Goal: Information Seeking & Learning: Learn about a topic

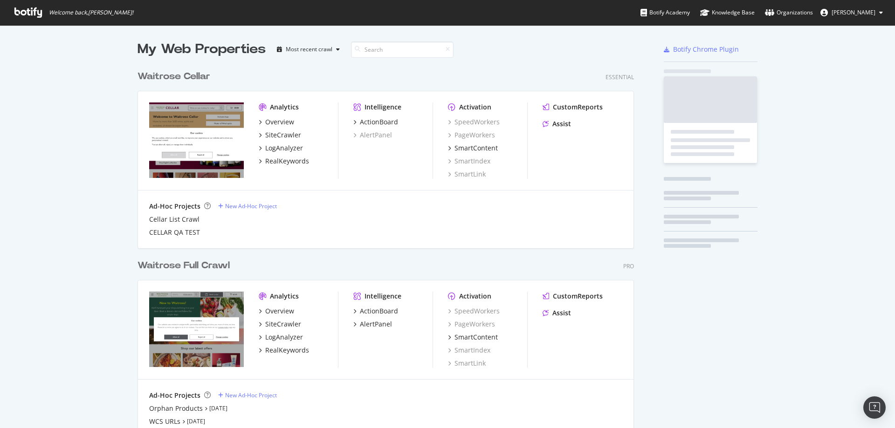
scroll to position [401, 497]
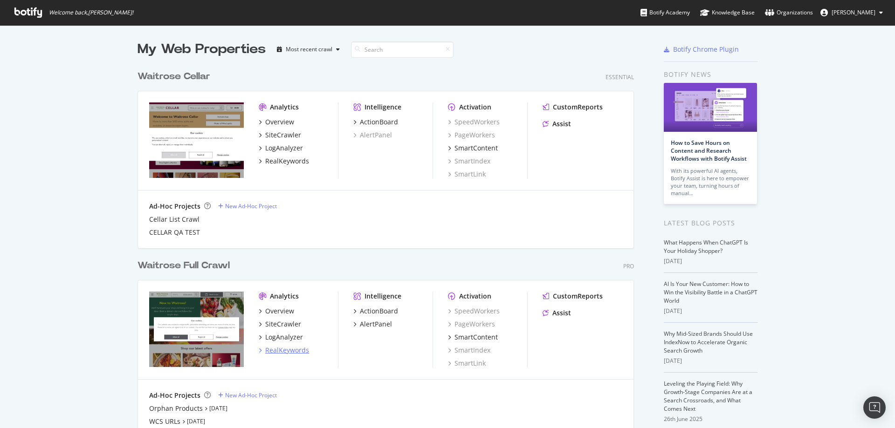
click at [282, 350] on div "RealKeywords" at bounding box center [287, 350] width 44 height 9
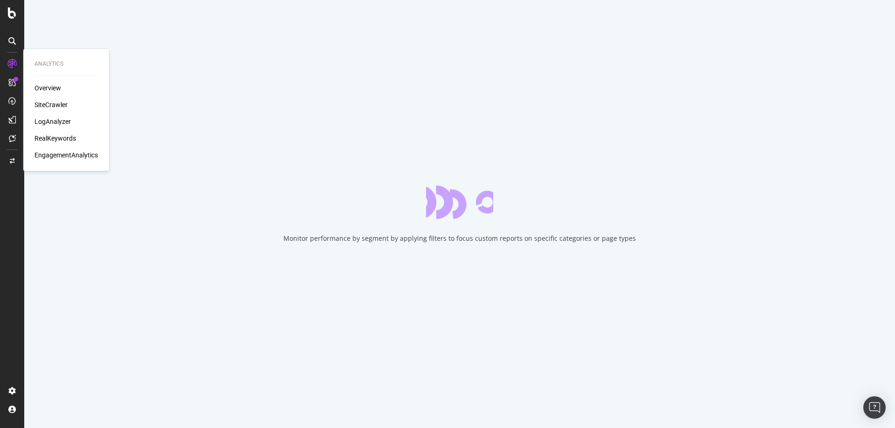
click at [44, 85] on div "Overview" at bounding box center [47, 87] width 27 height 9
click at [55, 139] on div "RealKeywords" at bounding box center [54, 138] width 41 height 9
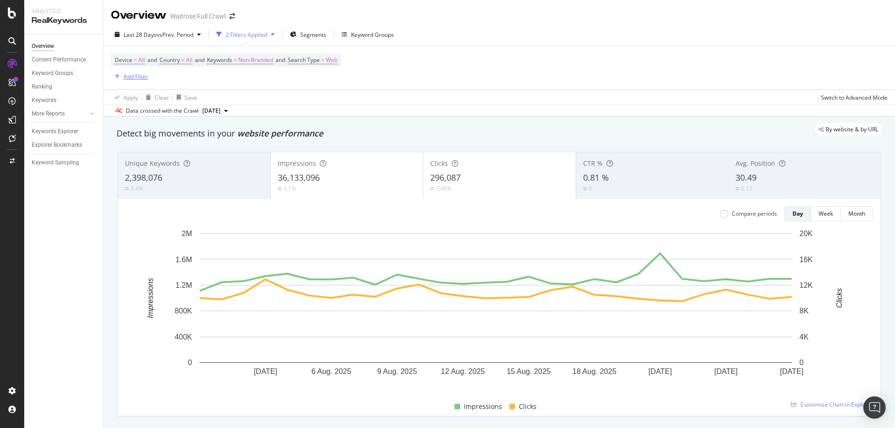
click at [141, 80] on div "Add Filter" at bounding box center [135, 77] width 25 height 8
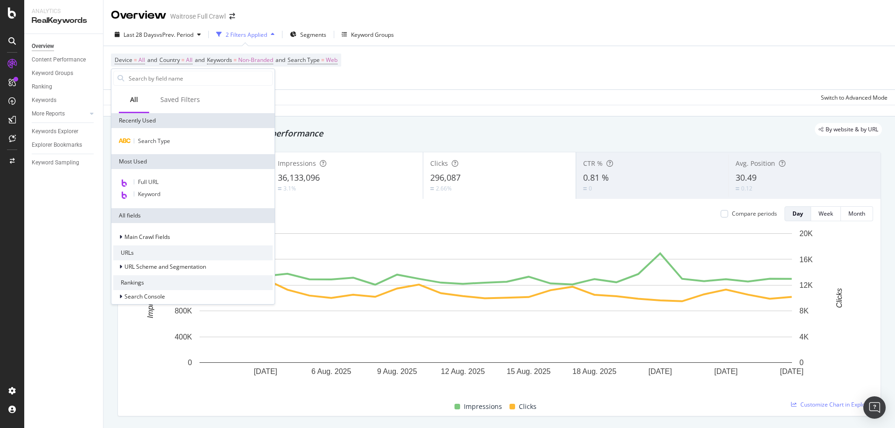
type input "[URL][DOMAIN_NAME]"
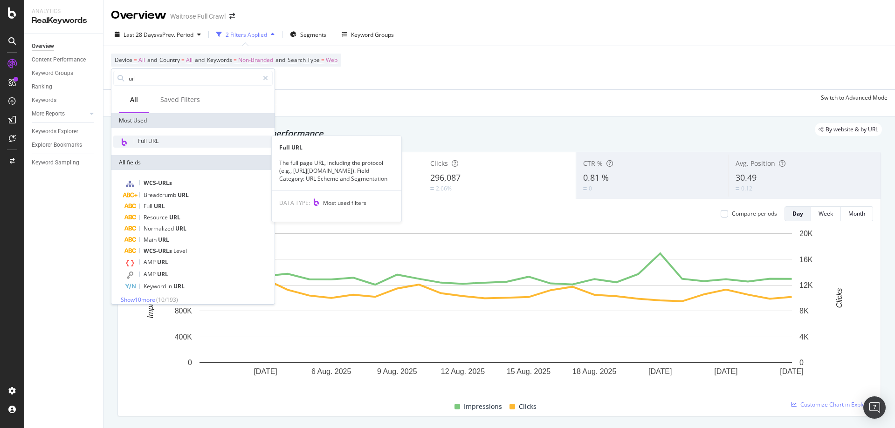
type input "url"
click at [143, 146] on div "Full URL" at bounding box center [192, 142] width 159 height 12
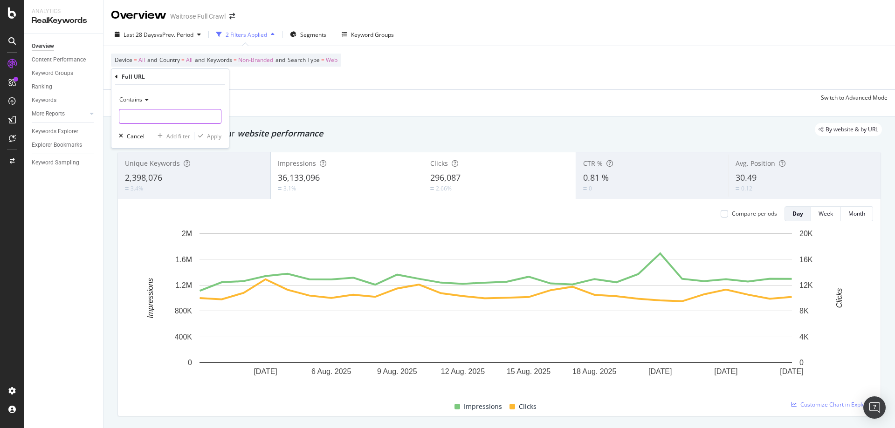
click at [161, 115] on input "text" at bounding box center [170, 116] width 102 height 15
paste input "[URL][DOMAIN_NAME]"
type input "duchy"
click at [208, 136] on div "Apply" at bounding box center [214, 136] width 14 height 8
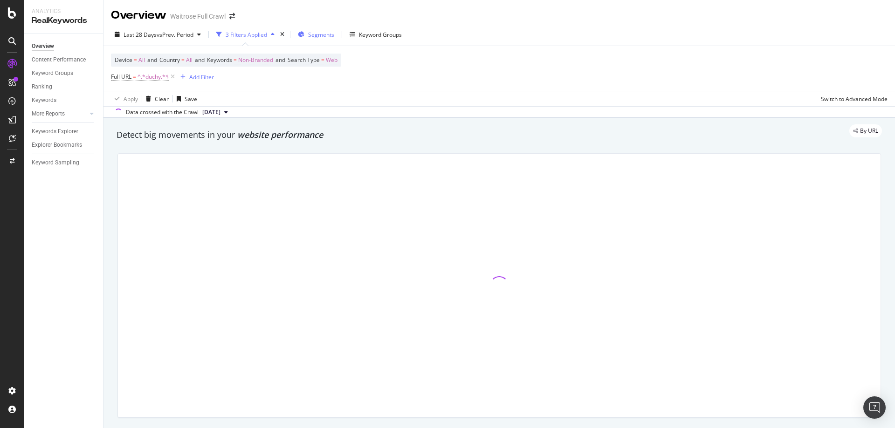
click at [316, 37] on span "Segments" at bounding box center [321, 35] width 26 height 8
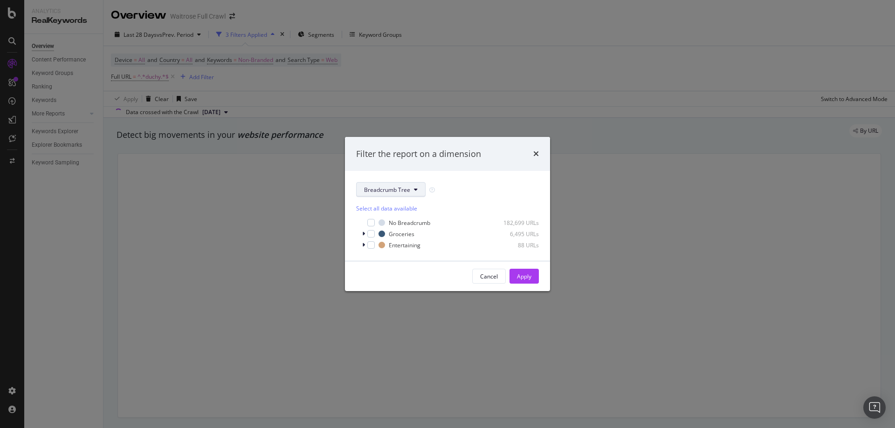
click at [399, 195] on button "Breadcrumb Tree" at bounding box center [390, 189] width 69 height 15
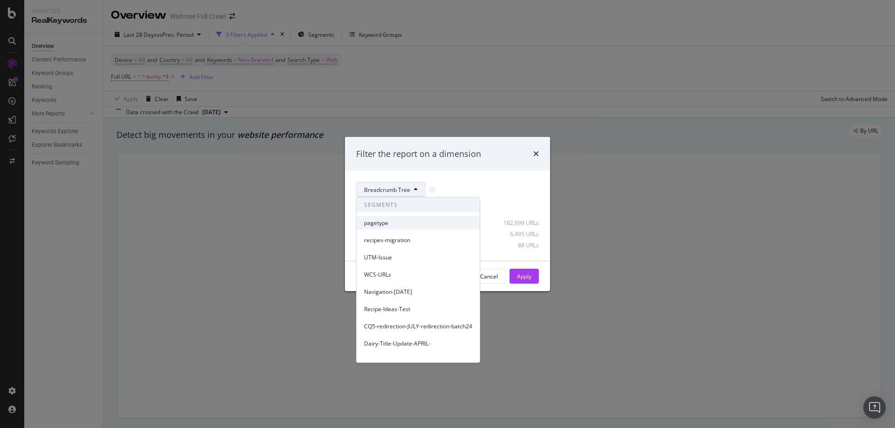
click at [401, 228] on div "pagetype" at bounding box center [418, 223] width 123 height 14
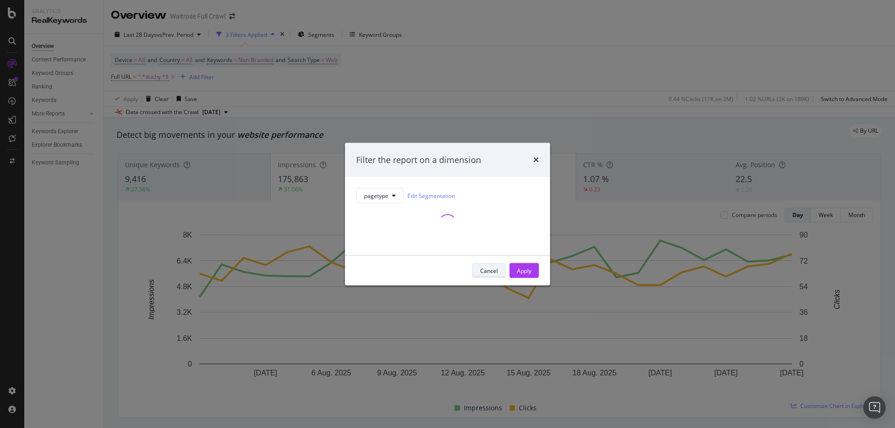
click at [497, 268] on div "Cancel" at bounding box center [489, 271] width 18 height 8
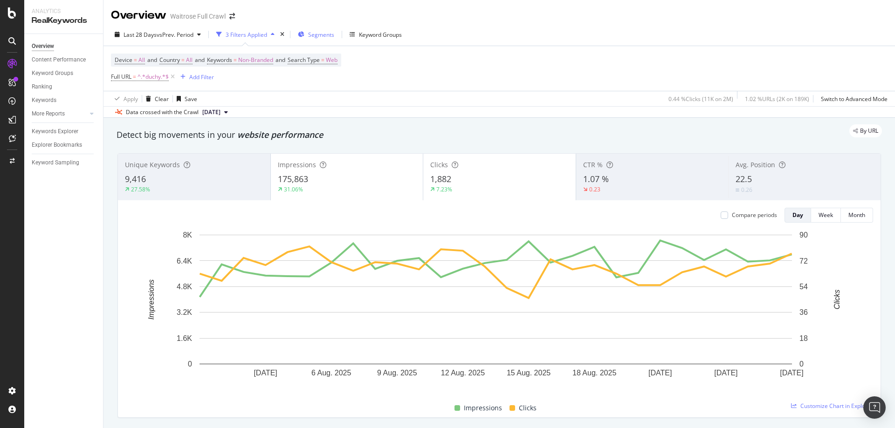
click at [332, 33] on span "Segments" at bounding box center [321, 35] width 26 height 8
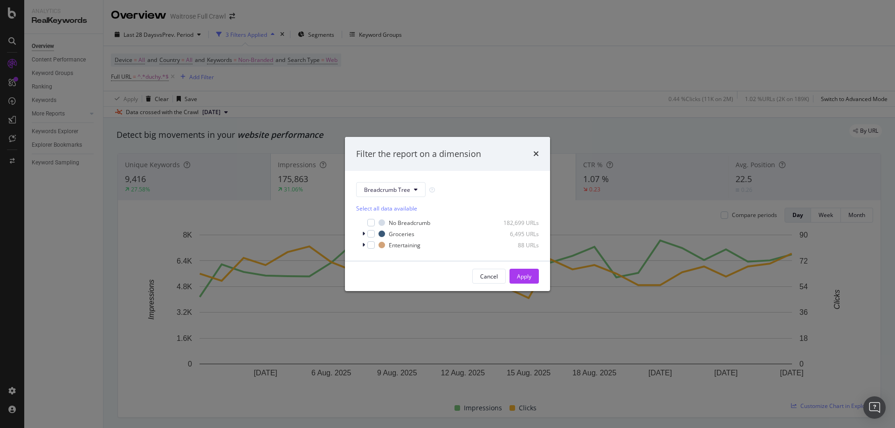
click at [395, 175] on div "Breadcrumb Tree Select all data available No Breadcrumb 182,699 URLs Groceries …" at bounding box center [447, 216] width 205 height 90
click at [395, 179] on div "Breadcrumb Tree Select all data available No Breadcrumb 182,699 URLs Groceries …" at bounding box center [447, 216] width 205 height 90
click at [395, 191] on span "Breadcrumb Tree" at bounding box center [387, 190] width 46 height 8
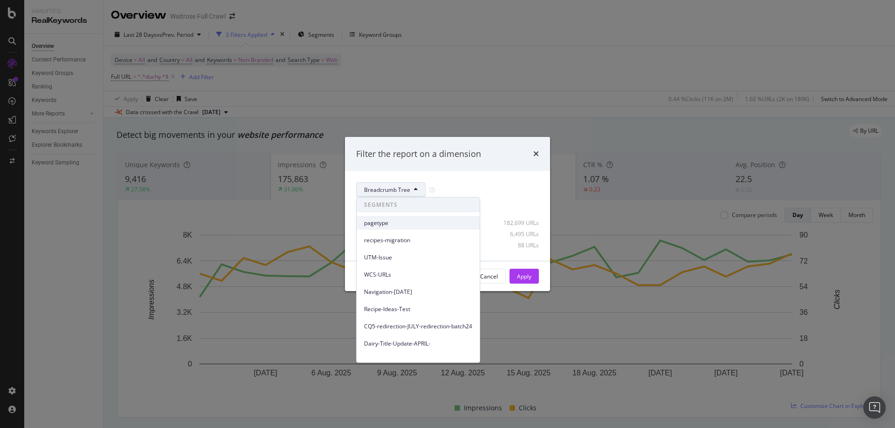
click at [386, 220] on span "pagetype" at bounding box center [418, 223] width 108 height 8
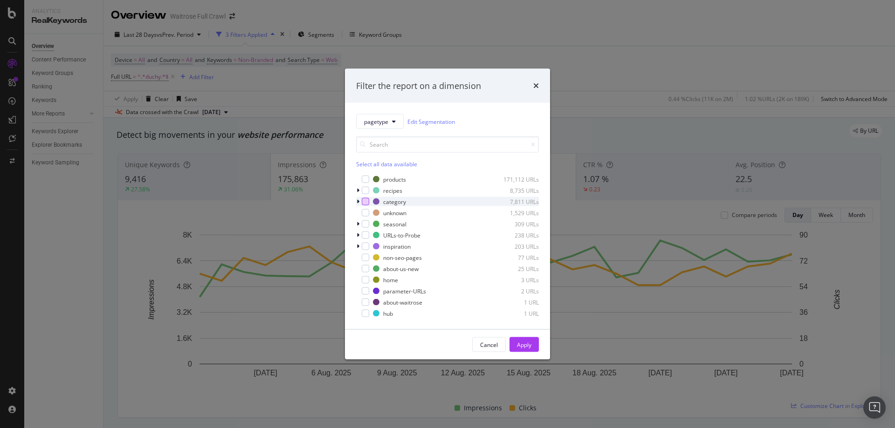
click at [365, 199] on div "modal" at bounding box center [365, 201] width 7 height 7
click at [521, 343] on div "Apply" at bounding box center [524, 345] width 14 height 8
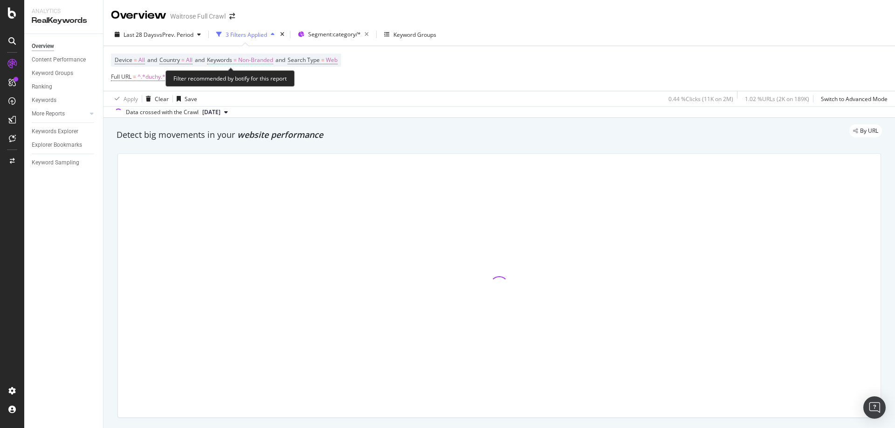
click at [270, 61] on span "Non-Branded" at bounding box center [255, 60] width 35 height 13
click at [253, 84] on span "Non-Branded" at bounding box center [239, 82] width 39 height 8
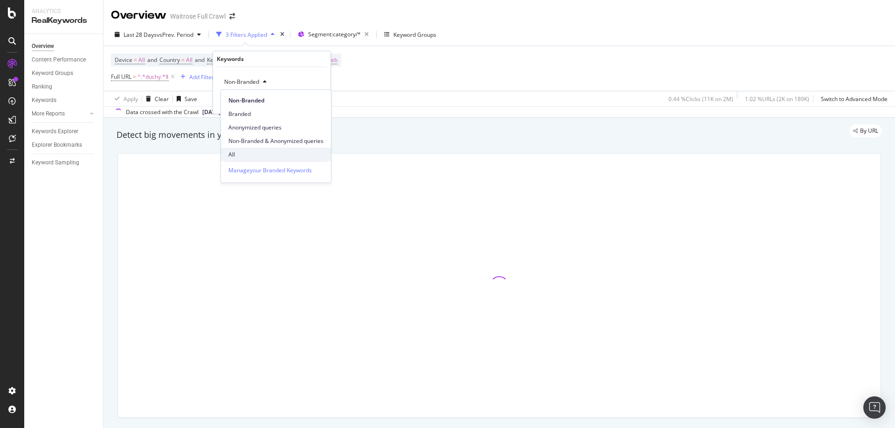
click at [233, 151] on span "All" at bounding box center [275, 155] width 95 height 8
click at [313, 105] on div "Apply" at bounding box center [316, 102] width 14 height 8
click at [315, 100] on div "Apply Clear Save 0.44 % Clicks ( 11K on 2M ) 1.02 % URLs ( 2K on 189K ) Switch …" at bounding box center [498, 98] width 791 height 15
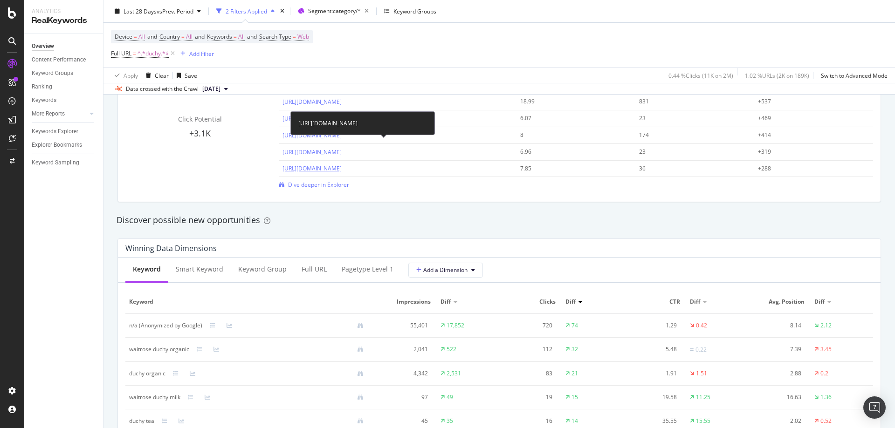
scroll to position [746, 0]
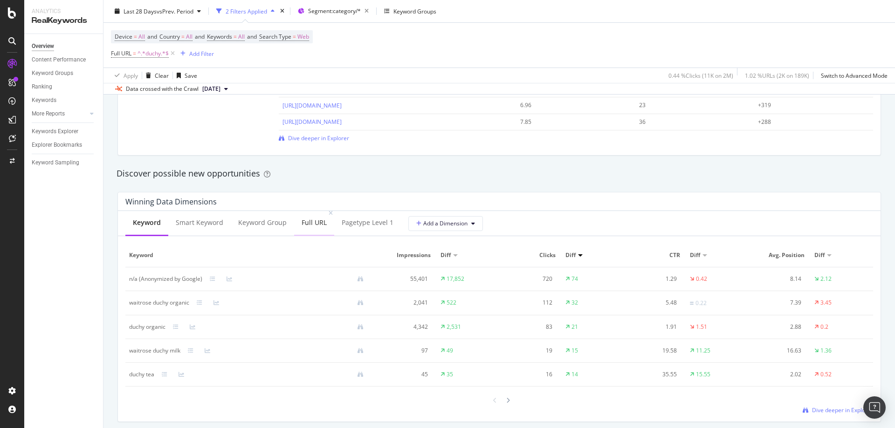
click at [316, 229] on div "Full URL" at bounding box center [314, 224] width 40 height 26
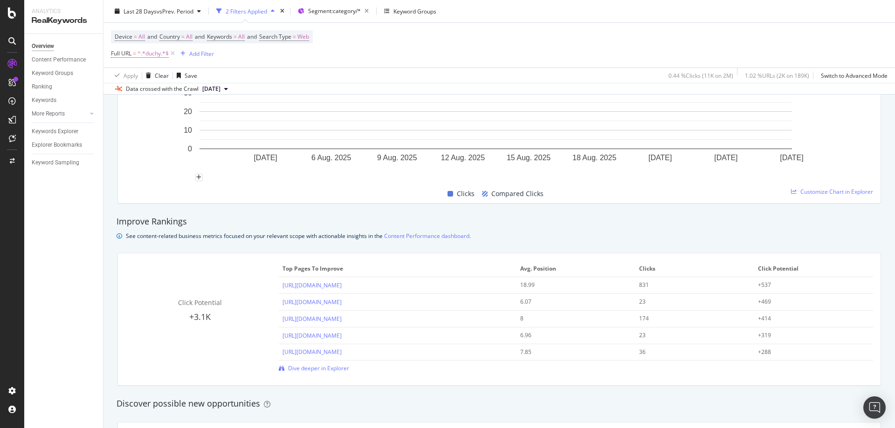
scroll to position [606, 0]
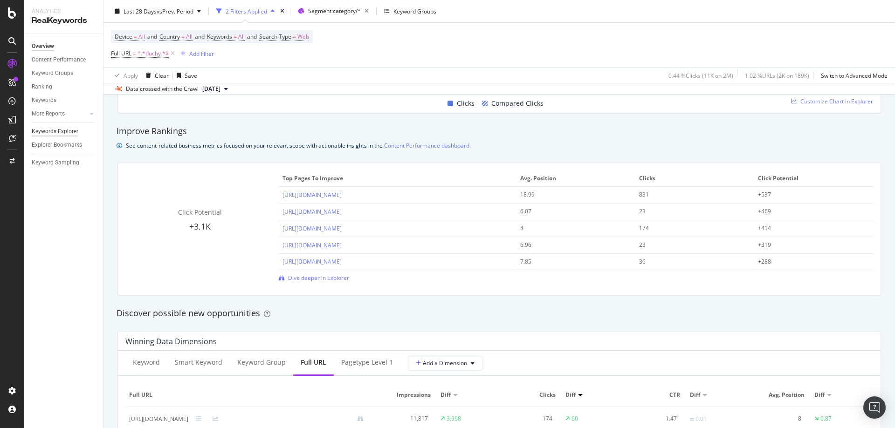
drag, startPoint x: 62, startPoint y: 134, endPoint x: 75, endPoint y: 130, distance: 13.5
click at [62, 134] on div "Keywords Explorer" at bounding box center [55, 132] width 47 height 10
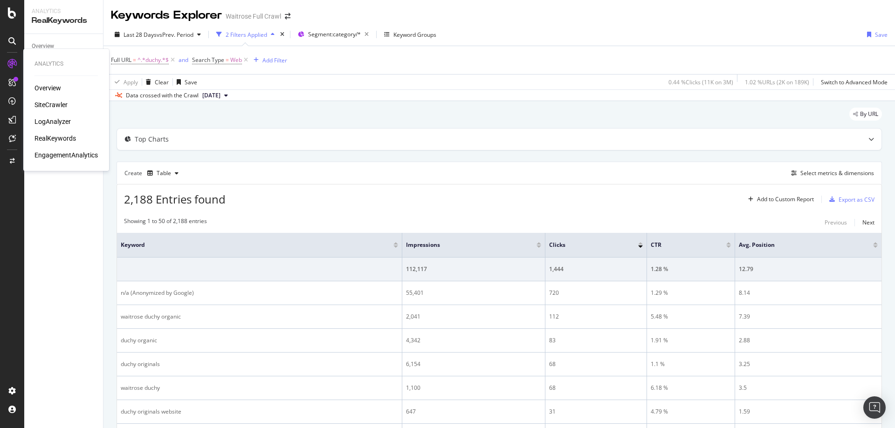
click at [57, 105] on div "SiteCrawler" at bounding box center [50, 104] width 33 height 9
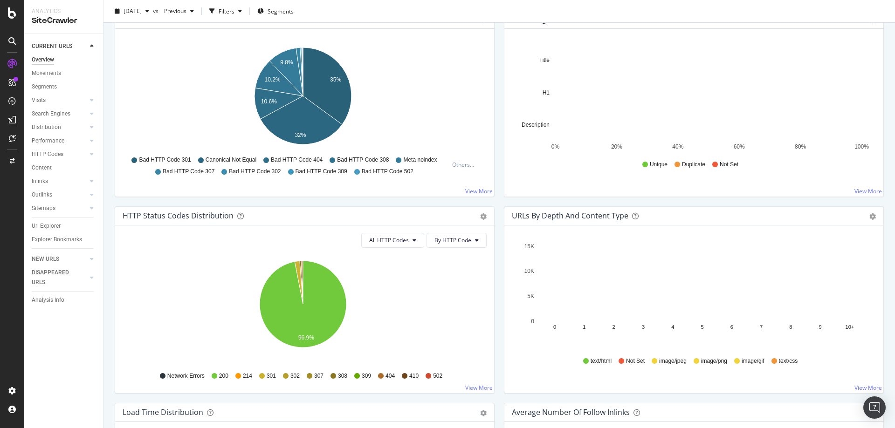
scroll to position [280, 0]
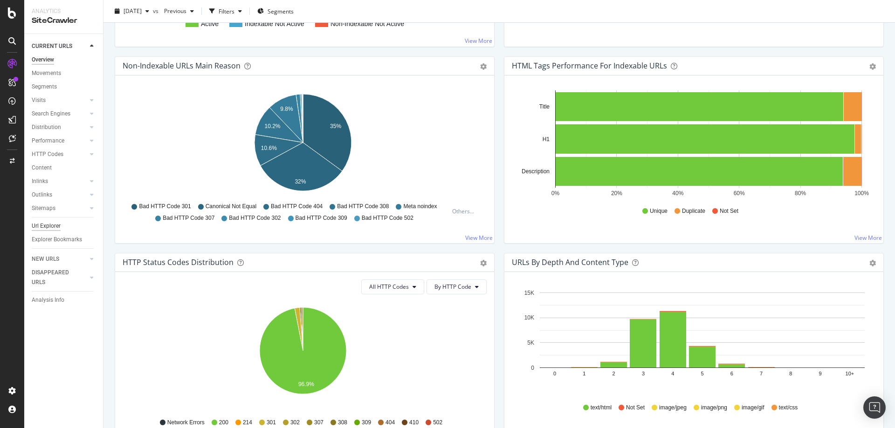
click at [52, 225] on div "Url Explorer" at bounding box center [46, 226] width 29 height 10
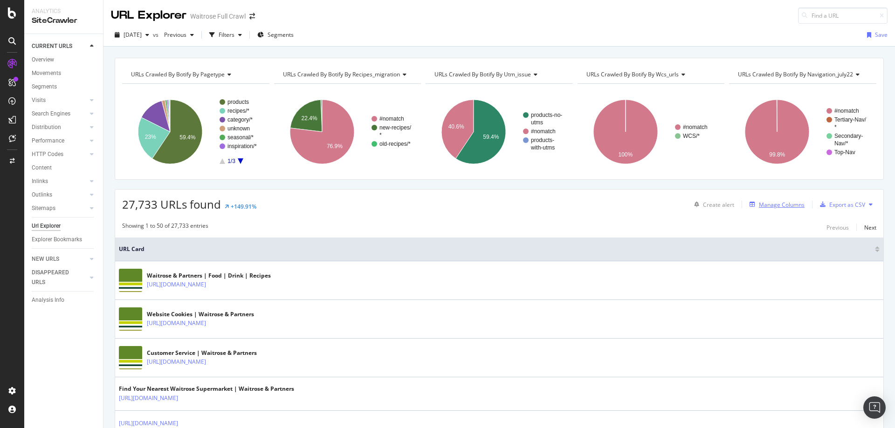
click at [764, 203] on div "Manage Columns" at bounding box center [782, 205] width 46 height 8
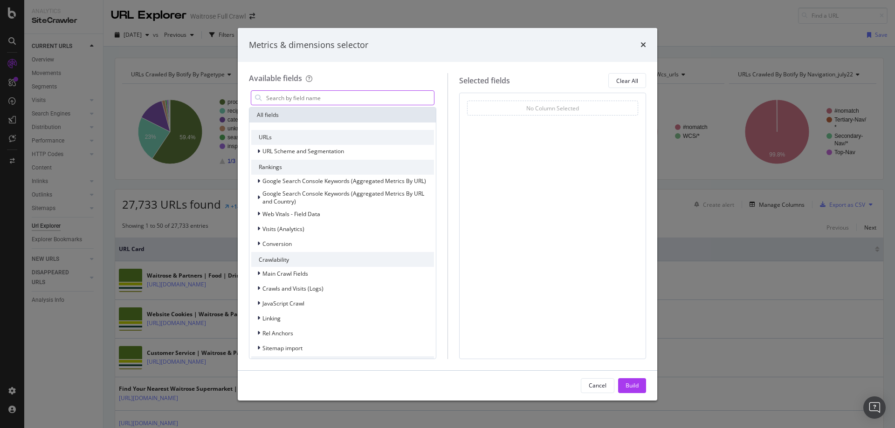
type input "Need to understand why one page over another"
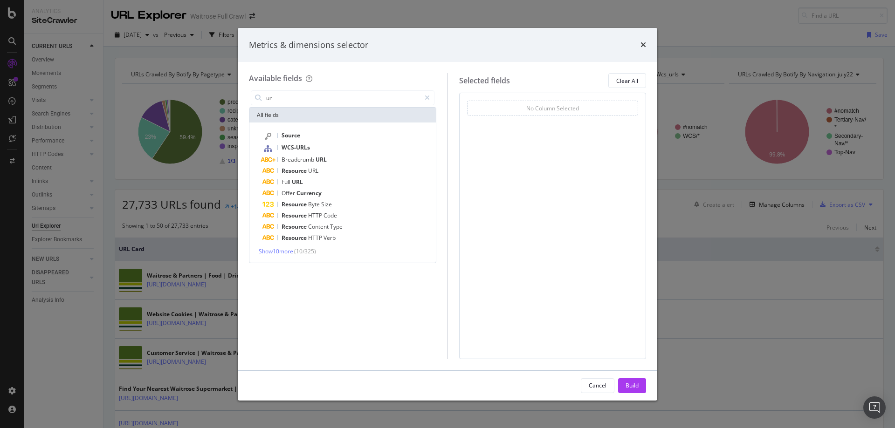
type input "url"
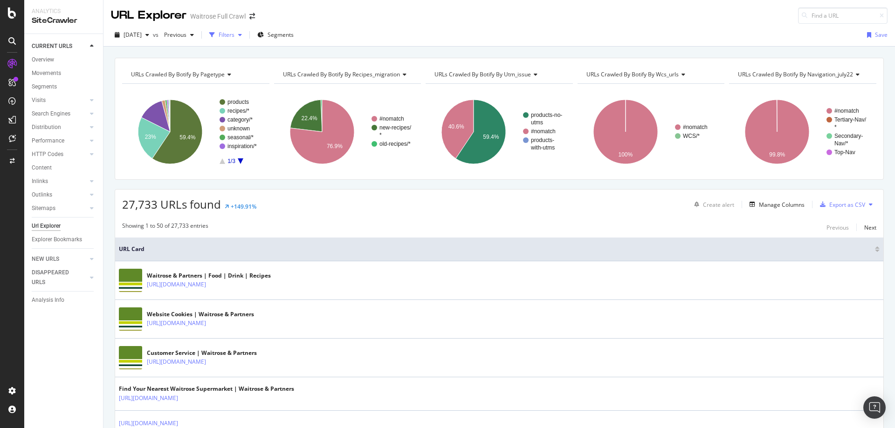
click at [246, 39] on div "Filters" at bounding box center [226, 35] width 40 height 14
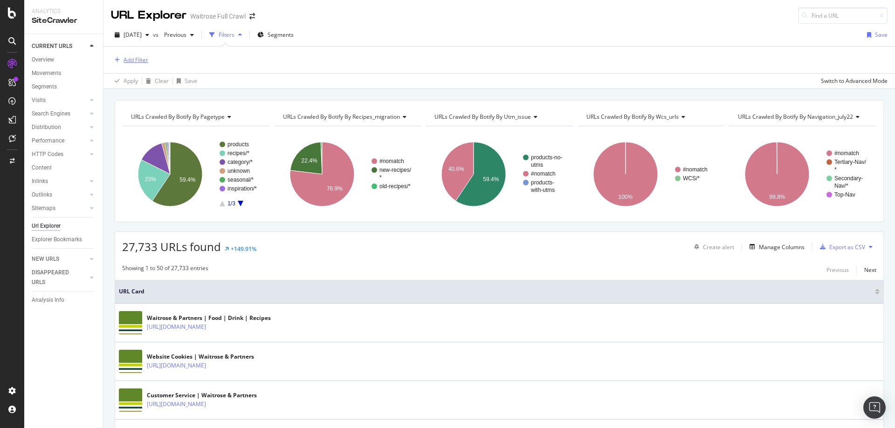
click at [138, 63] on div "Add Filter" at bounding box center [135, 60] width 25 height 8
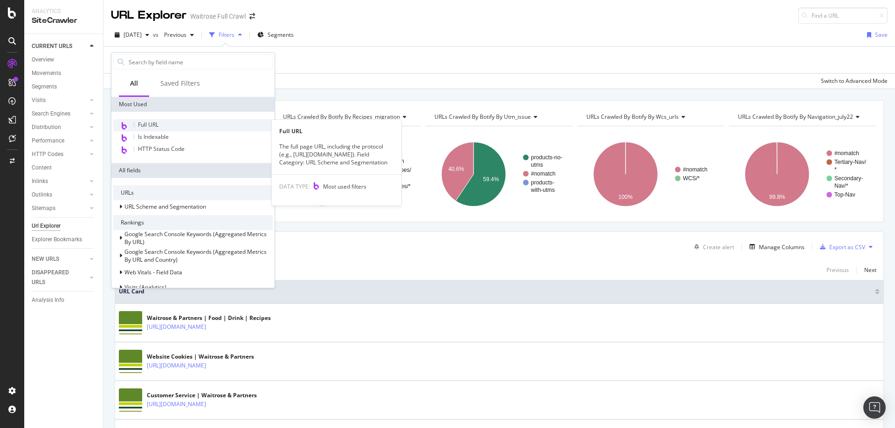
click at [153, 122] on span "Full URL" at bounding box center [148, 125] width 21 height 8
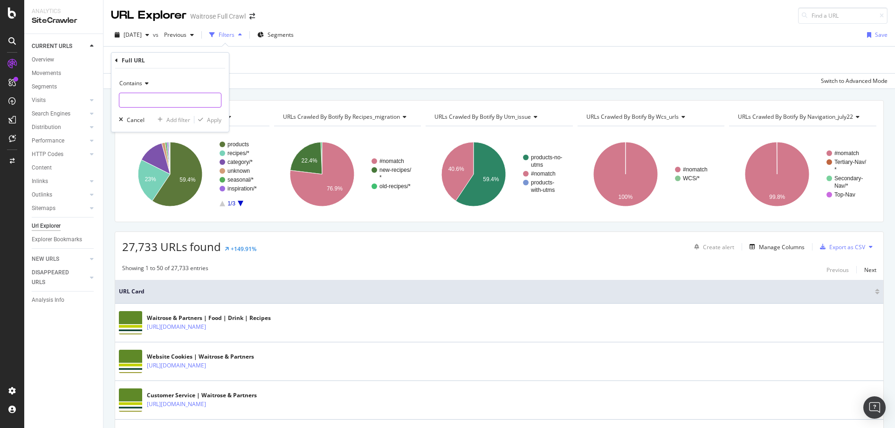
click at [162, 105] on input "text" at bounding box center [170, 100] width 102 height 15
type input "duchy"
click at [218, 117] on div "Apply" at bounding box center [214, 120] width 14 height 8
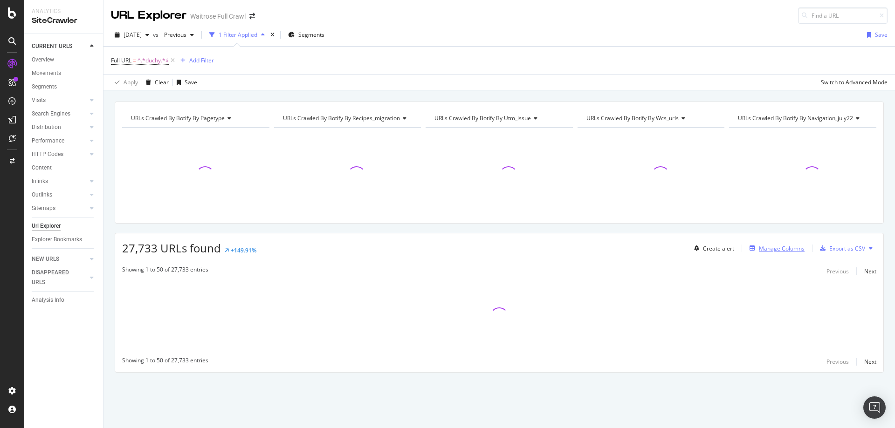
click at [791, 253] on div "Manage Columns" at bounding box center [775, 248] width 59 height 10
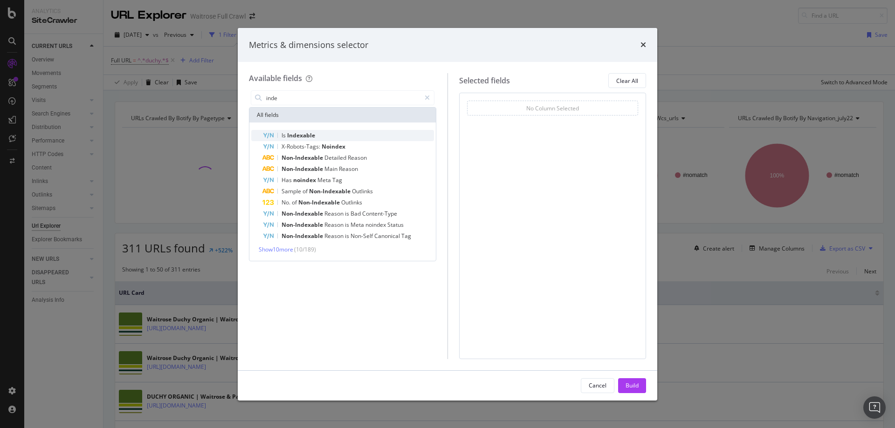
click at [288, 131] on div "Is Indexable" at bounding box center [347, 135] width 171 height 11
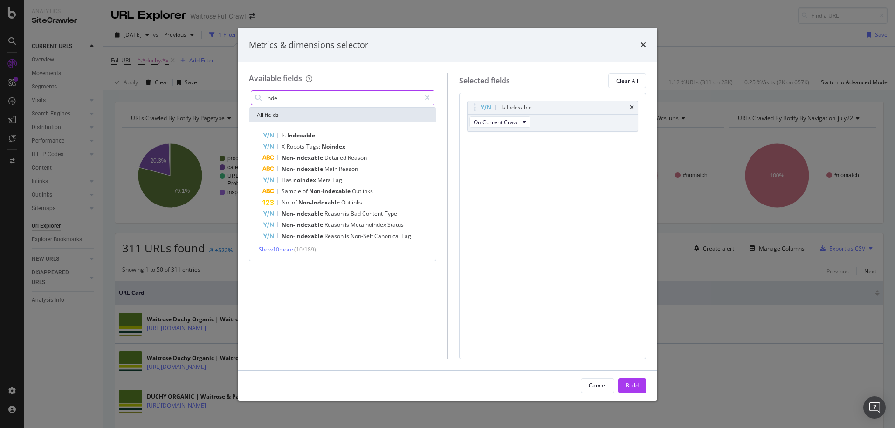
click at [292, 95] on input "inde" at bounding box center [342, 98] width 155 height 14
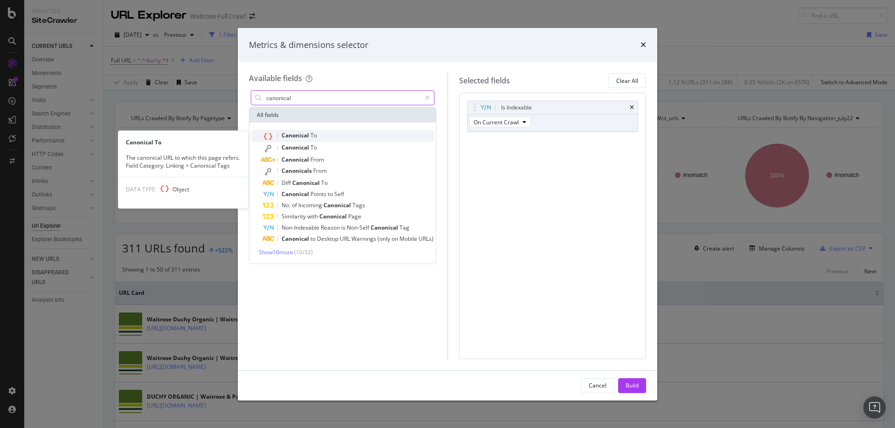
type input "canonical"
click at [309, 133] on span "Canonical" at bounding box center [295, 135] width 29 height 8
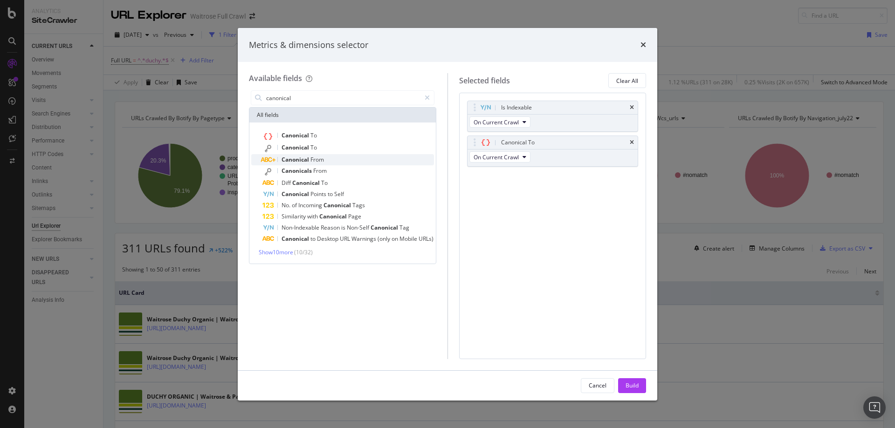
click at [319, 162] on span "From" at bounding box center [317, 160] width 14 height 8
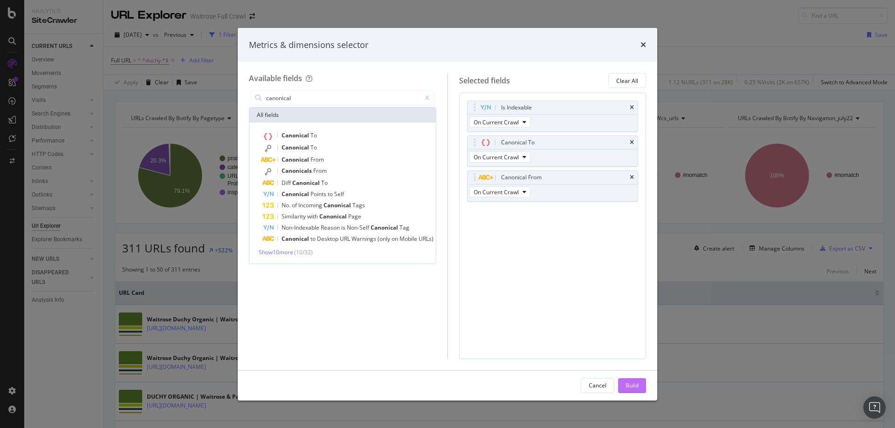
click at [637, 389] on div "Build" at bounding box center [631, 386] width 13 height 8
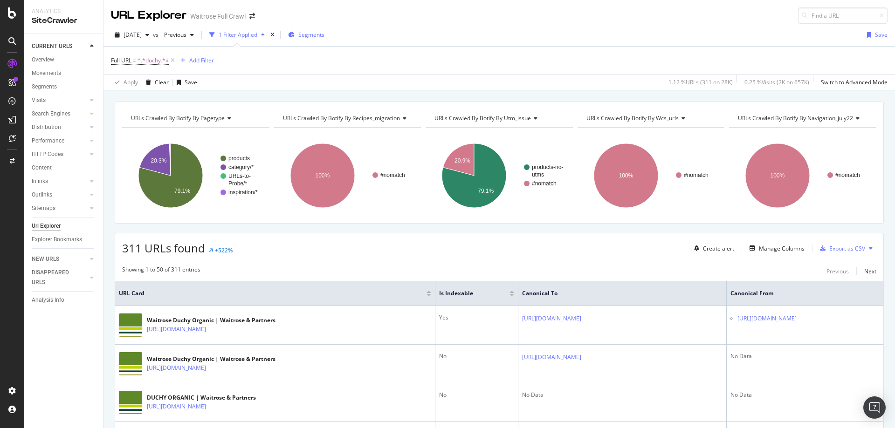
click at [324, 40] on div "Segments" at bounding box center [306, 35] width 36 height 14
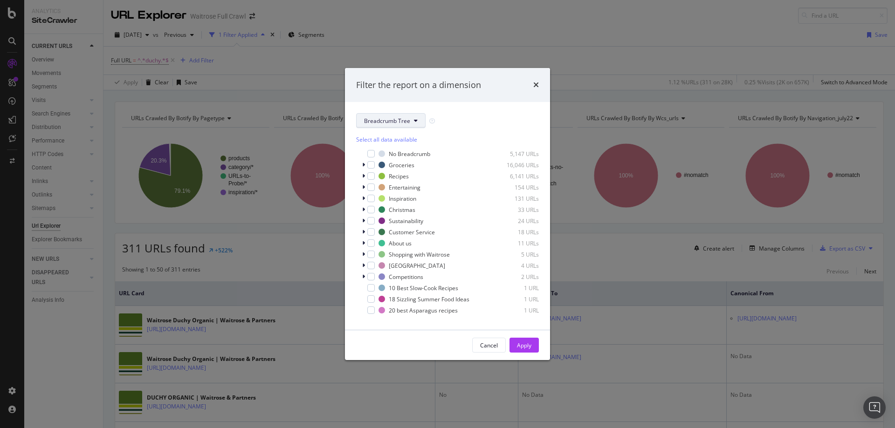
click at [390, 122] on span "Breadcrumb Tree" at bounding box center [387, 121] width 46 height 8
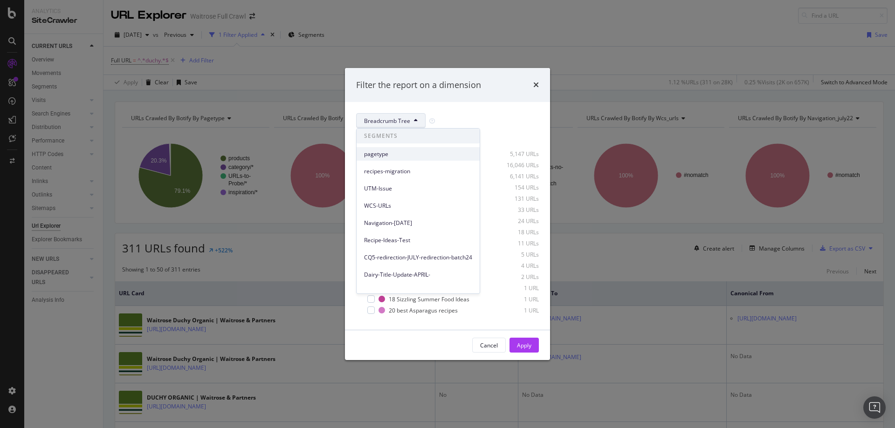
click at [389, 157] on span "pagetype" at bounding box center [418, 154] width 108 height 8
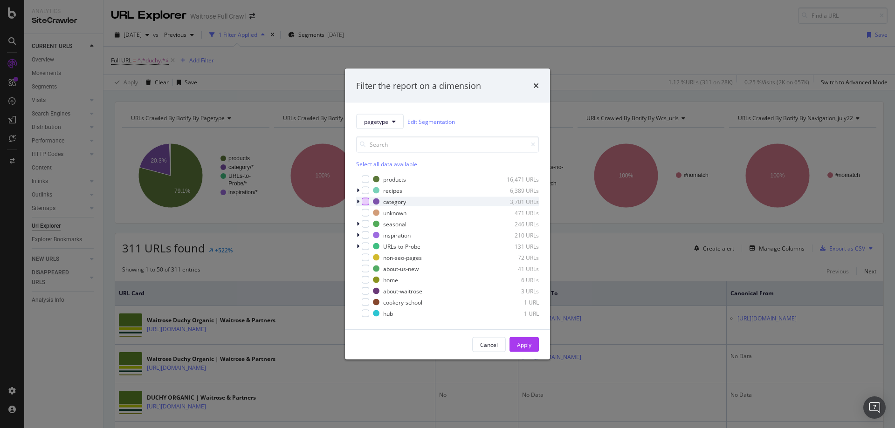
click at [363, 203] on div "modal" at bounding box center [365, 201] width 7 height 7
click at [536, 346] on button "Apply" at bounding box center [523, 344] width 29 height 15
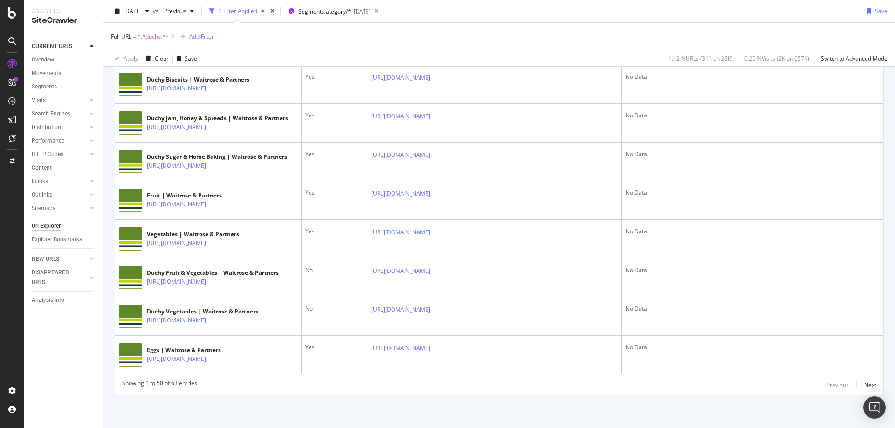
scroll to position [2572, 0]
